Goal: Find specific page/section: Find specific page/section

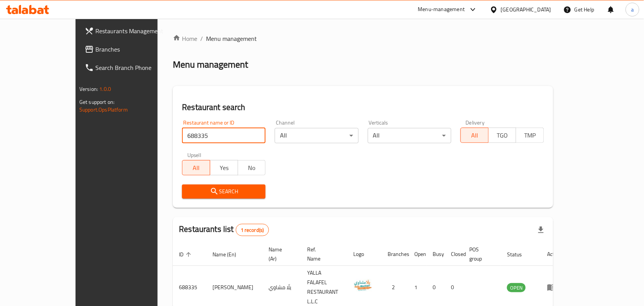
click at [95, 45] on span "Branches" at bounding box center [136, 49] width 82 height 9
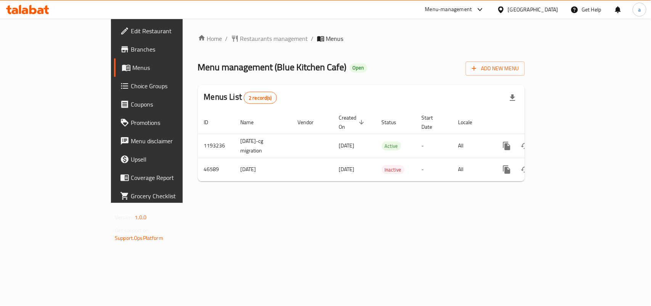
click at [205, 45] on div "Home / Restaurants management / Menus Menu management ( Blue Kitchen Cafe ) Ope…" at bounding box center [361, 110] width 327 height 153
click at [240, 40] on span "Restaurants management" at bounding box center [274, 38] width 68 height 9
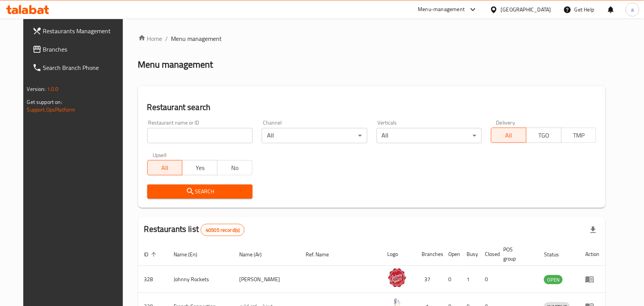
click at [160, 139] on input "search" at bounding box center [199, 135] width 105 height 15
paste input "22736"
type input "22736"
click button "Search" at bounding box center [199, 191] width 105 height 14
